Goal: Navigation & Orientation: Find specific page/section

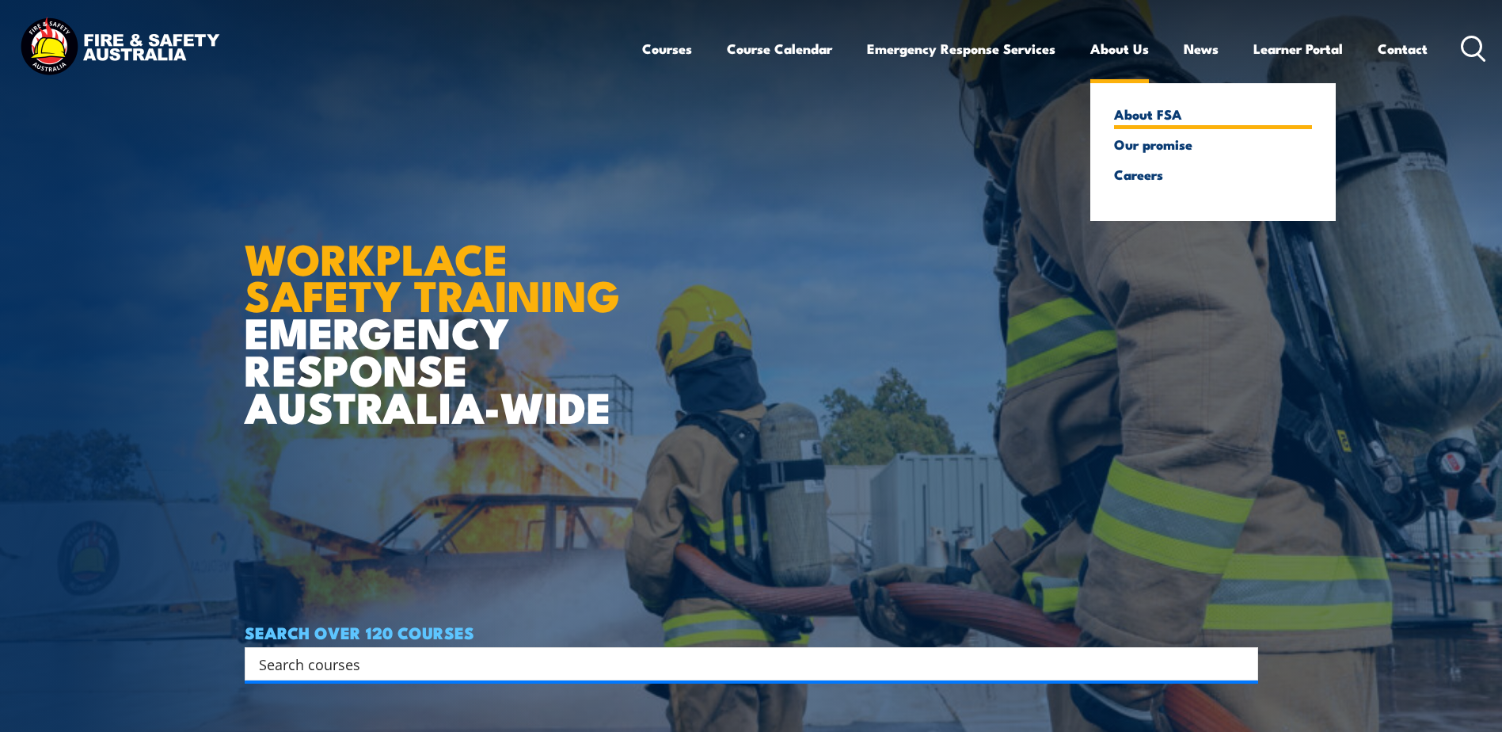
click at [1134, 115] on link "About FSA" at bounding box center [1213, 114] width 198 height 14
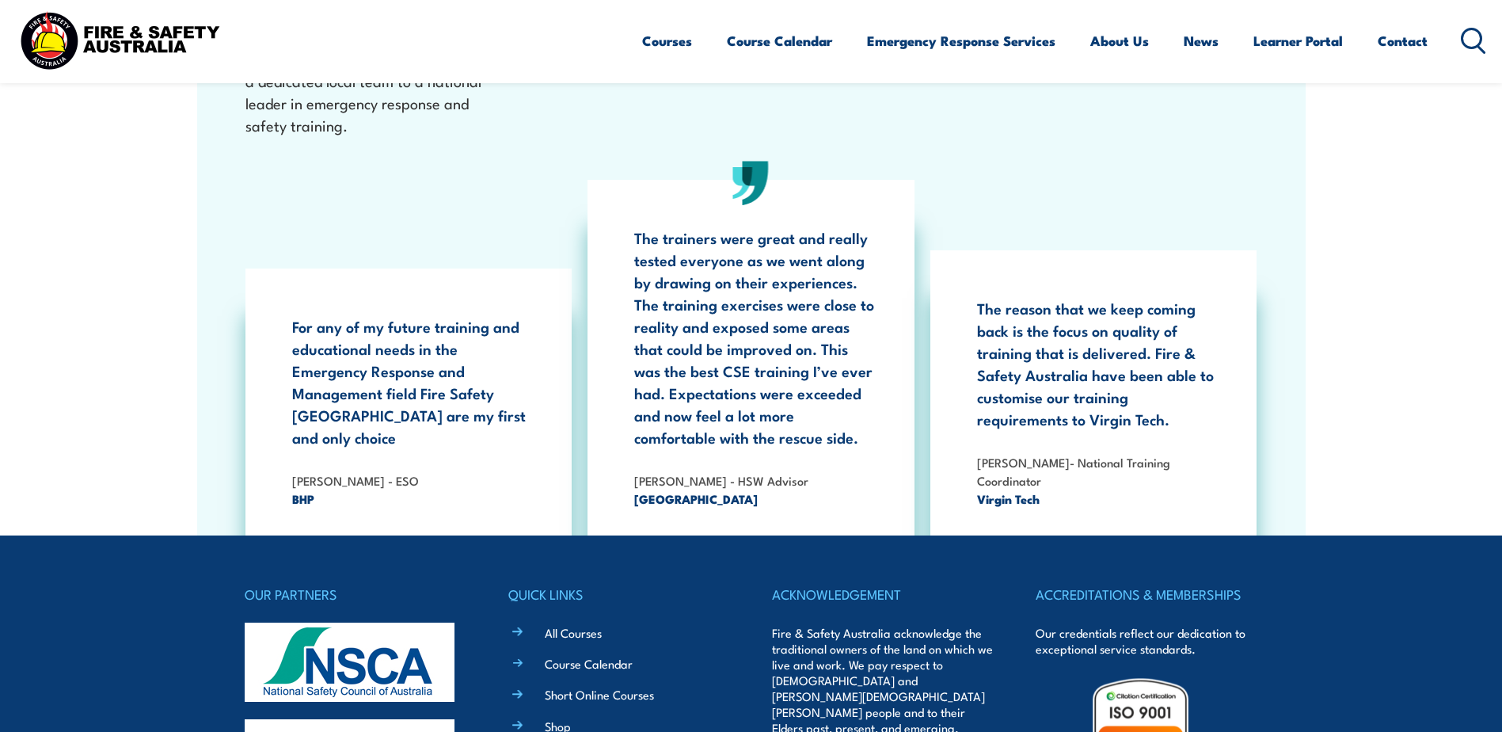
scroll to position [5128, 0]
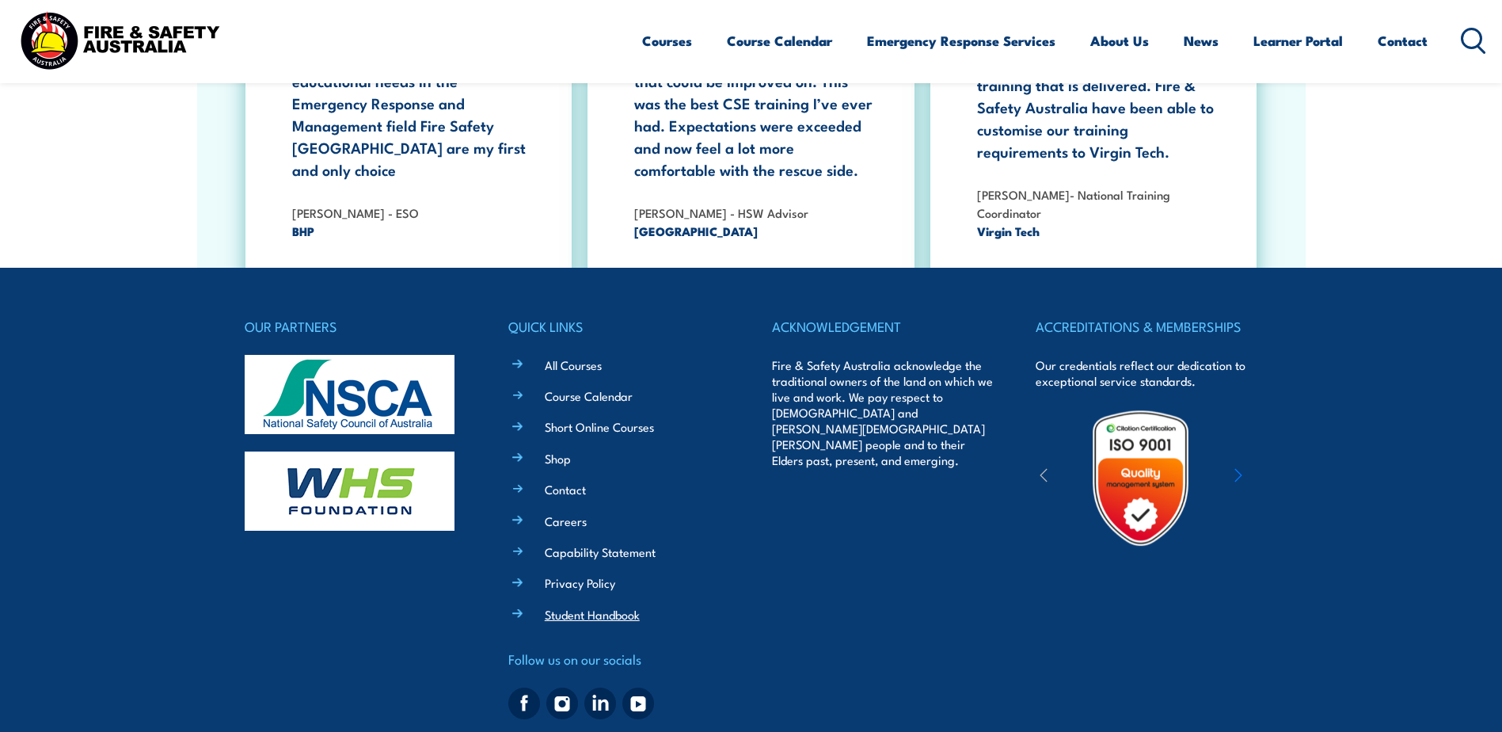
click at [621, 606] on link "Student Handbook" at bounding box center [592, 614] width 95 height 17
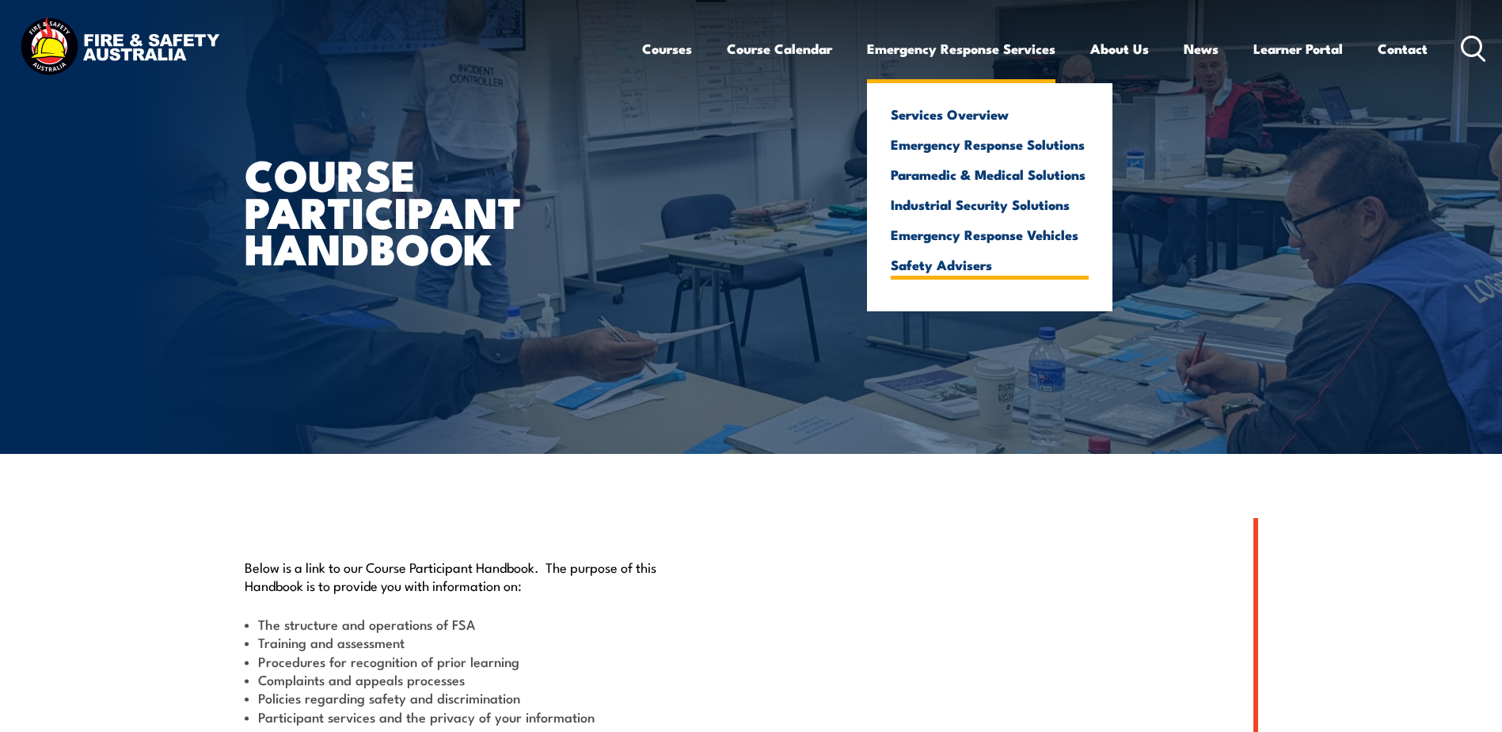
click at [957, 269] on link "Safety Advisers" at bounding box center [990, 264] width 198 height 14
click at [956, 270] on link "Safety Advisers" at bounding box center [990, 264] width 198 height 14
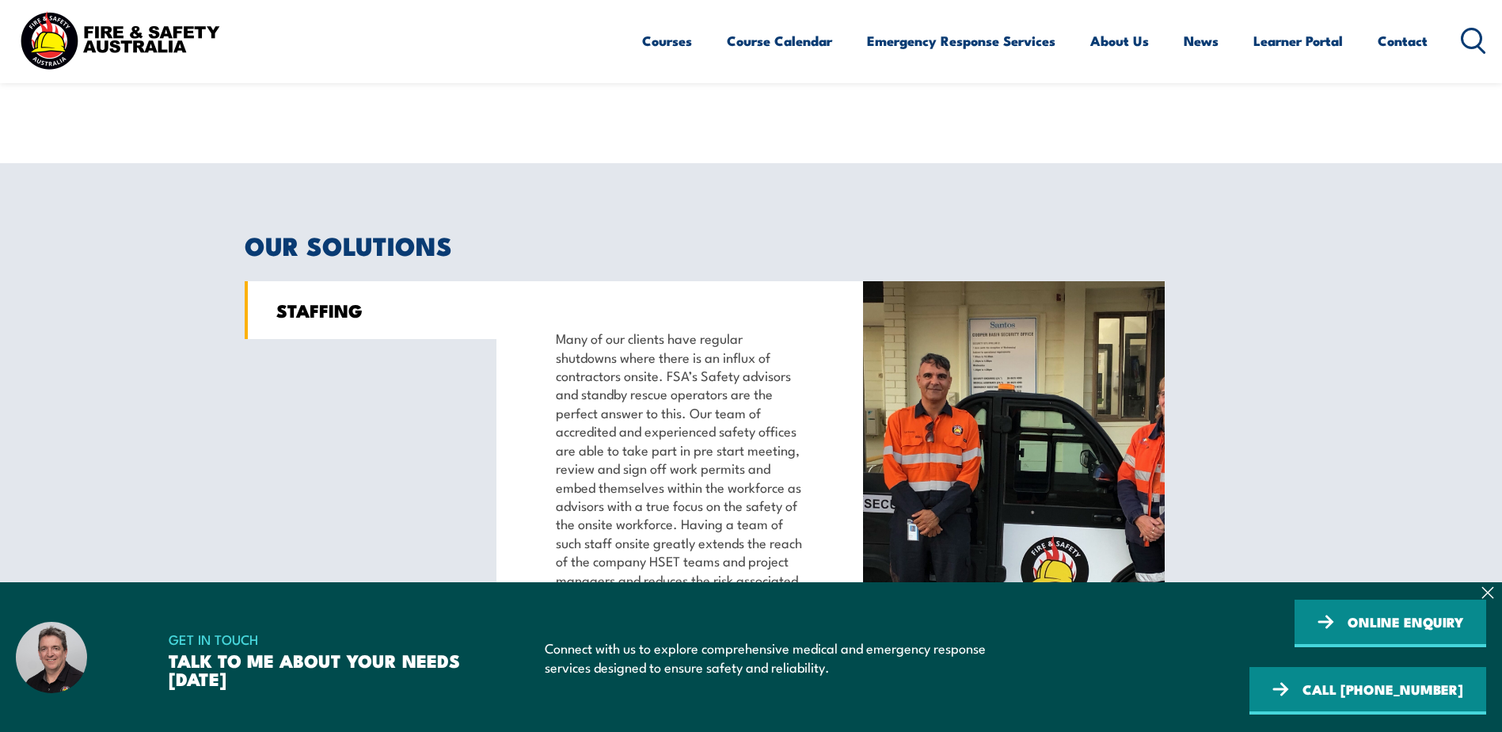
scroll to position [1109, 0]
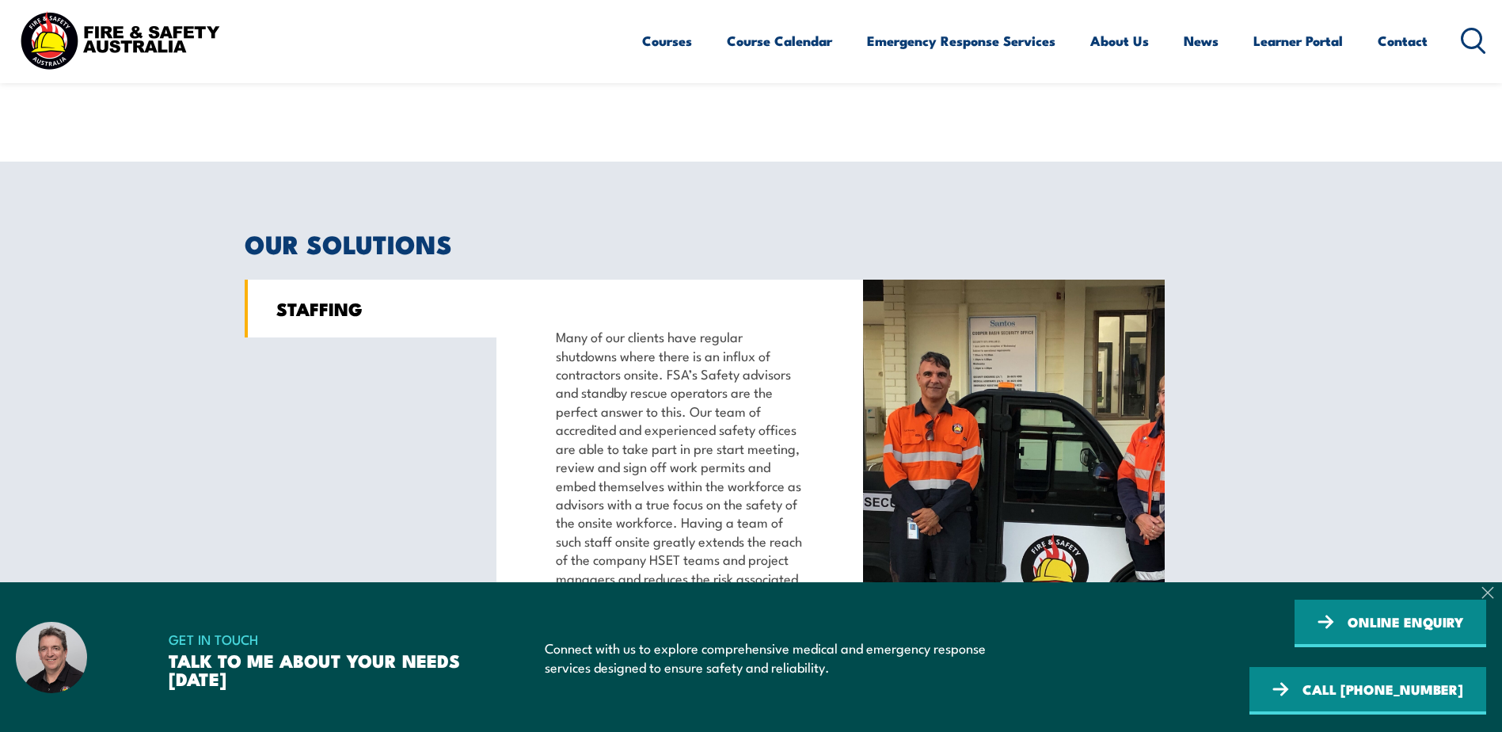
click at [1485, 599] on icon at bounding box center [1487, 592] width 13 height 13
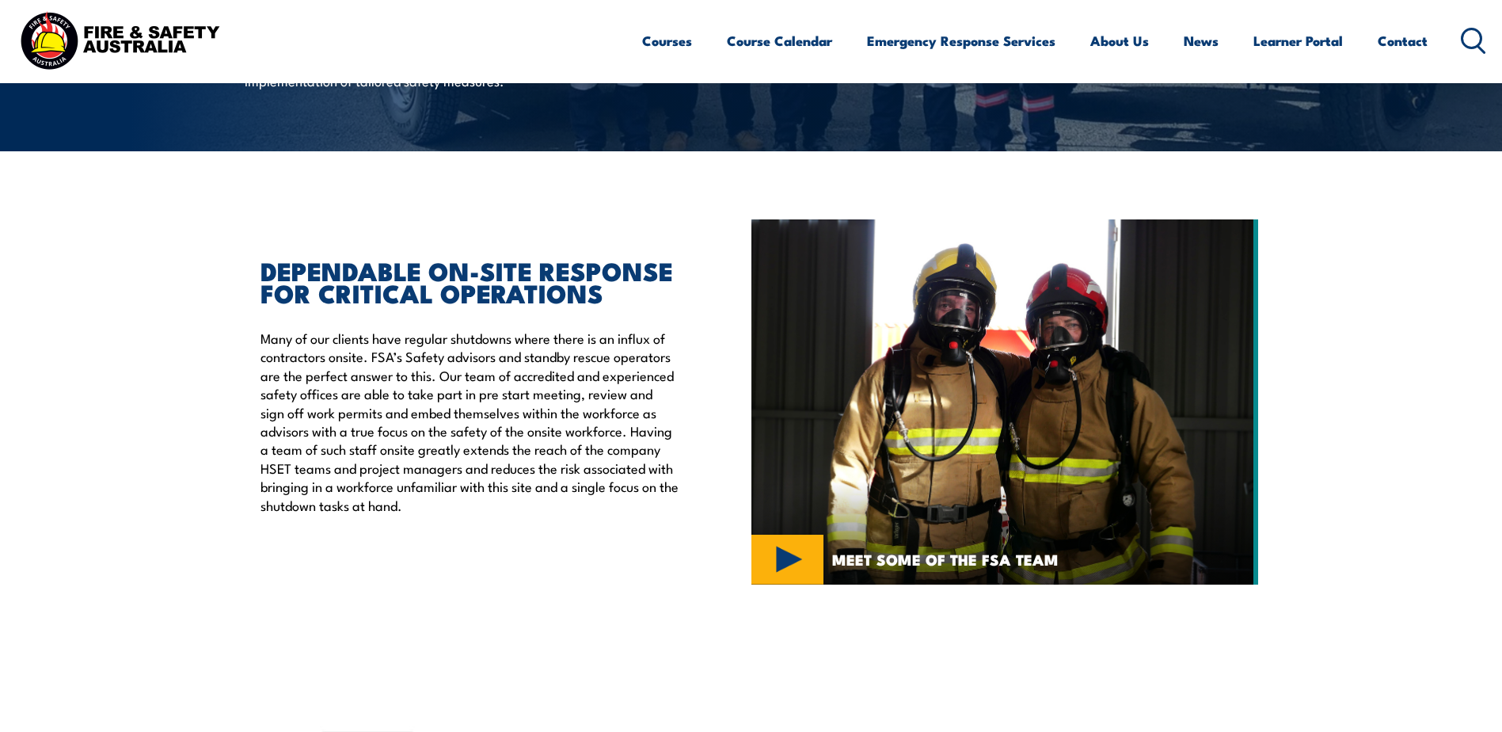
scroll to position [0, 0]
